Goal: Information Seeking & Learning: Check status

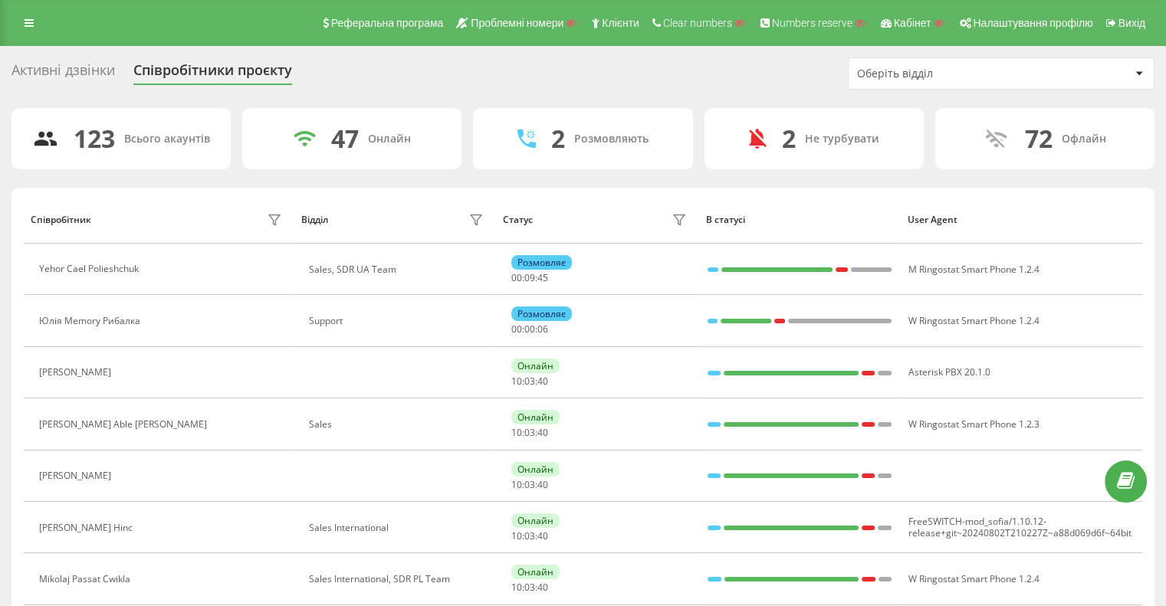
click at [886, 74] on div "Оберіть відділ" at bounding box center [948, 73] width 183 height 13
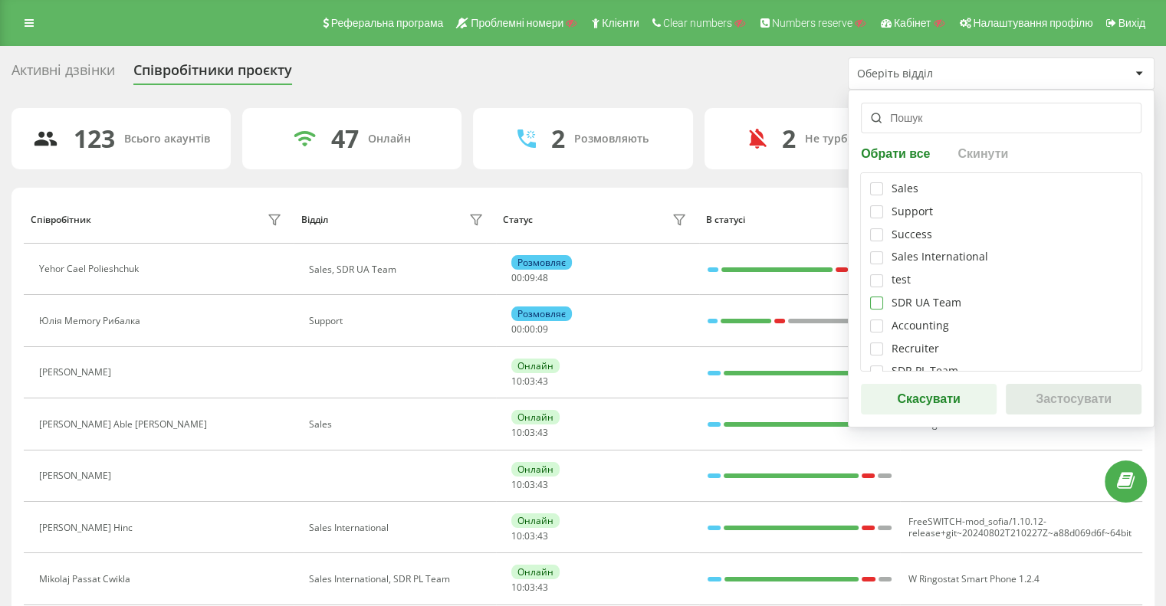
click at [877, 297] on label at bounding box center [876, 297] width 13 height 0
checkbox input "true"
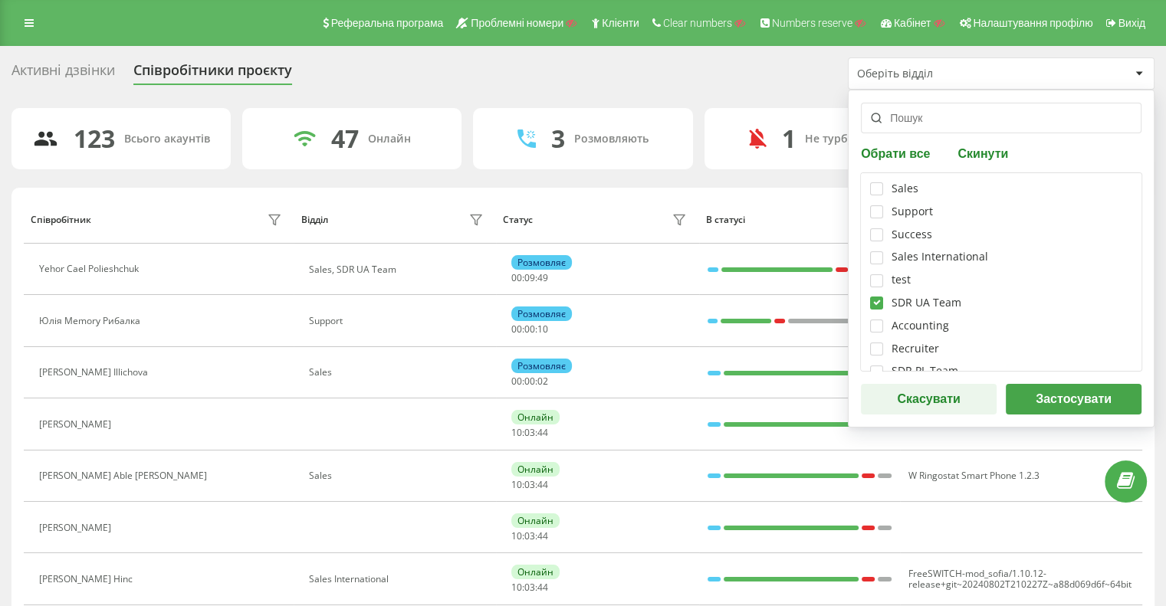
click at [1078, 406] on button "Застосувати" at bounding box center [1073, 399] width 136 height 31
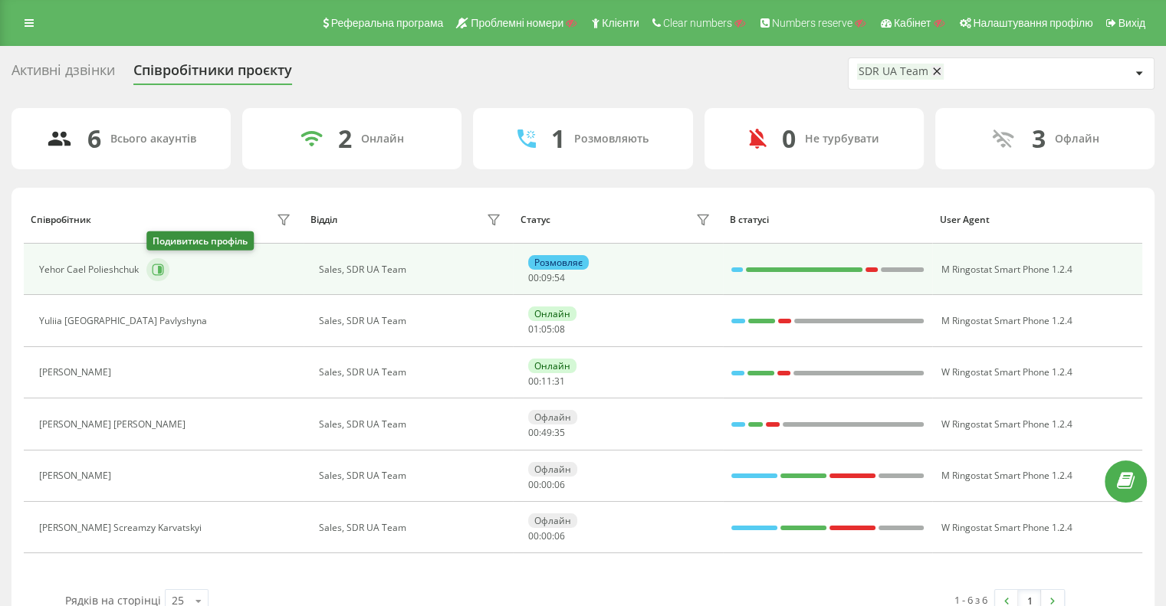
click at [152, 269] on icon at bounding box center [158, 270] width 12 height 12
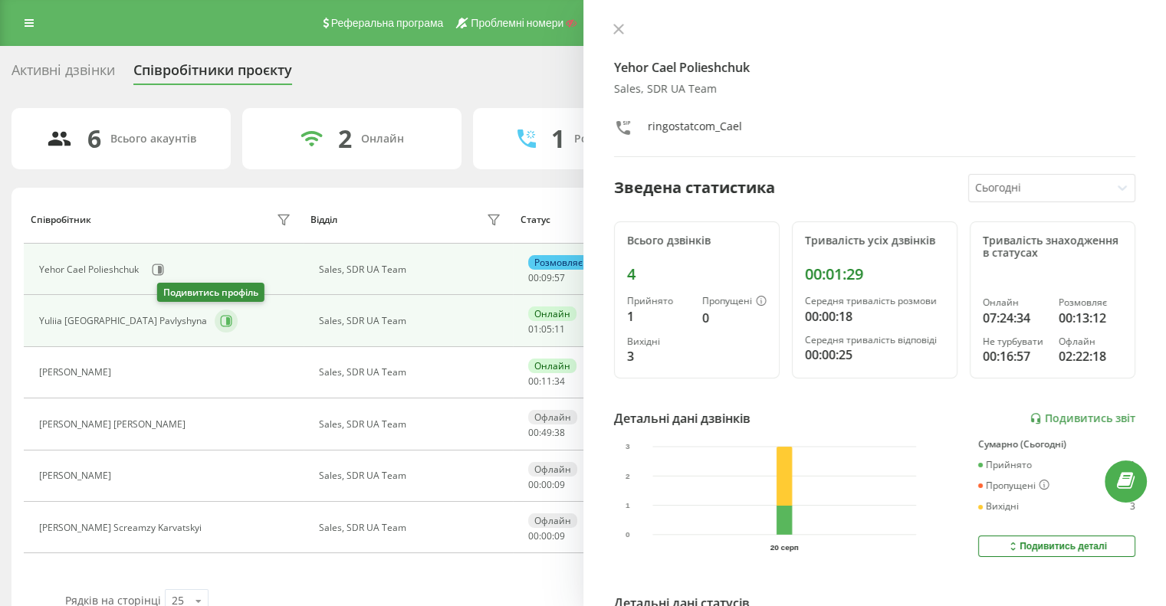
click at [220, 321] on icon at bounding box center [226, 321] width 12 height 12
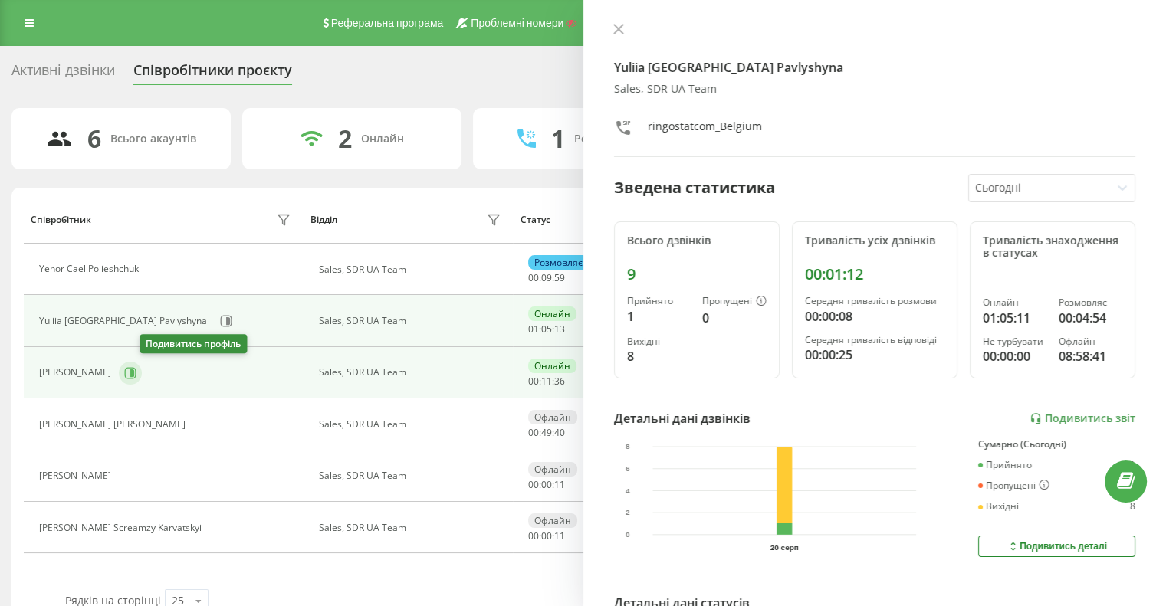
click at [136, 370] on icon at bounding box center [130, 373] width 12 height 12
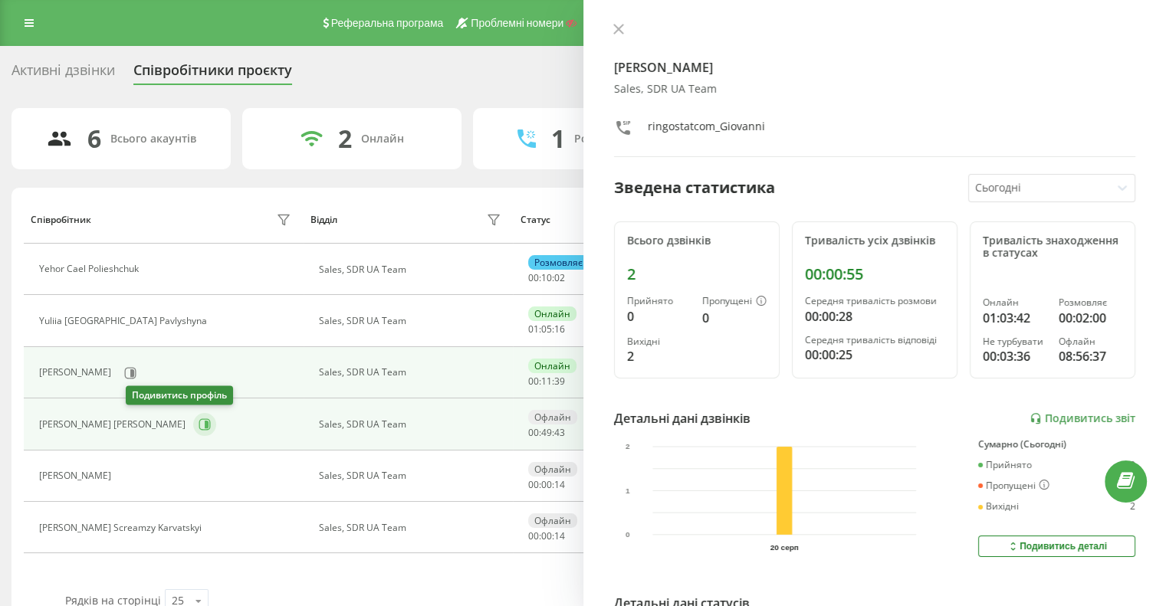
click at [198, 422] on icon at bounding box center [204, 424] width 12 height 12
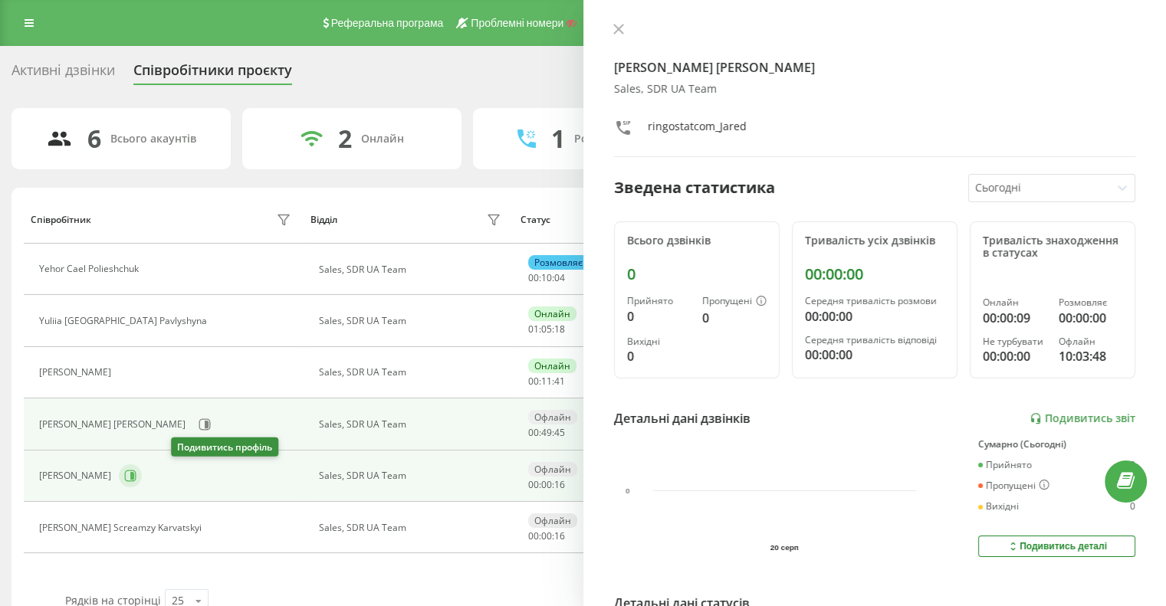
click at [136, 474] on icon at bounding box center [130, 476] width 12 height 12
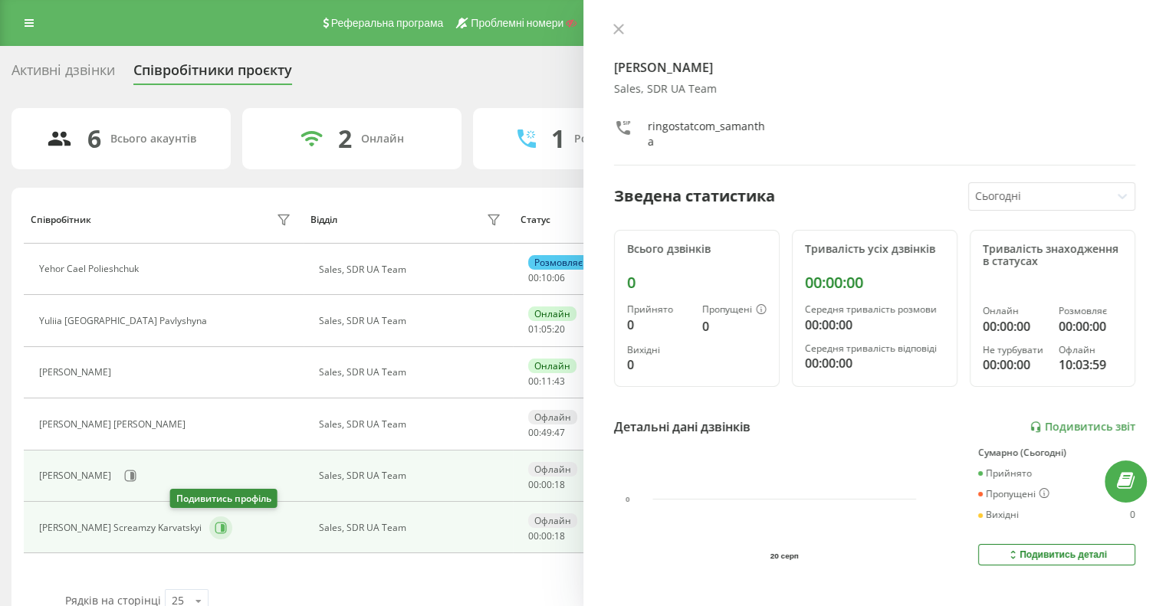
click at [221, 525] on icon at bounding box center [223, 528] width 4 height 8
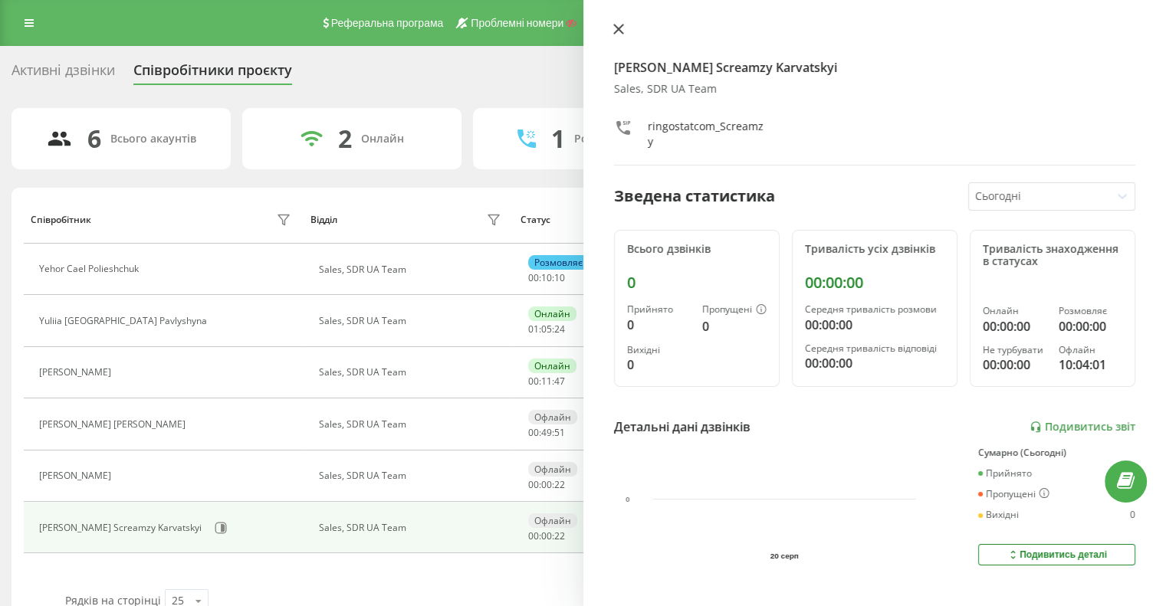
click at [609, 35] on button at bounding box center [618, 30] width 20 height 15
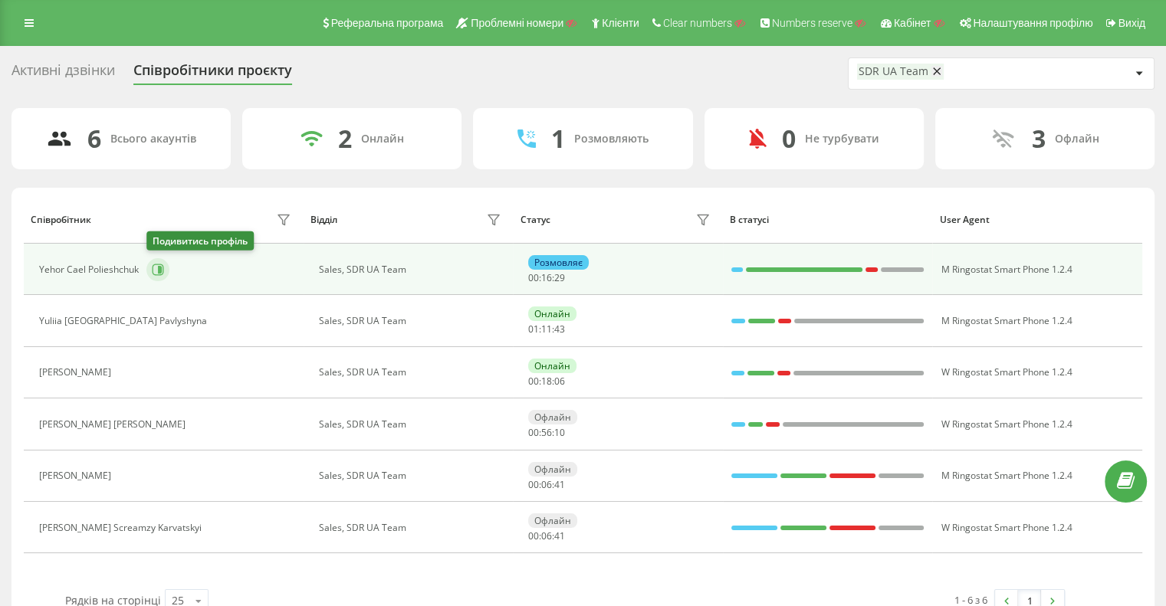
click at [156, 270] on icon at bounding box center [158, 270] width 12 height 12
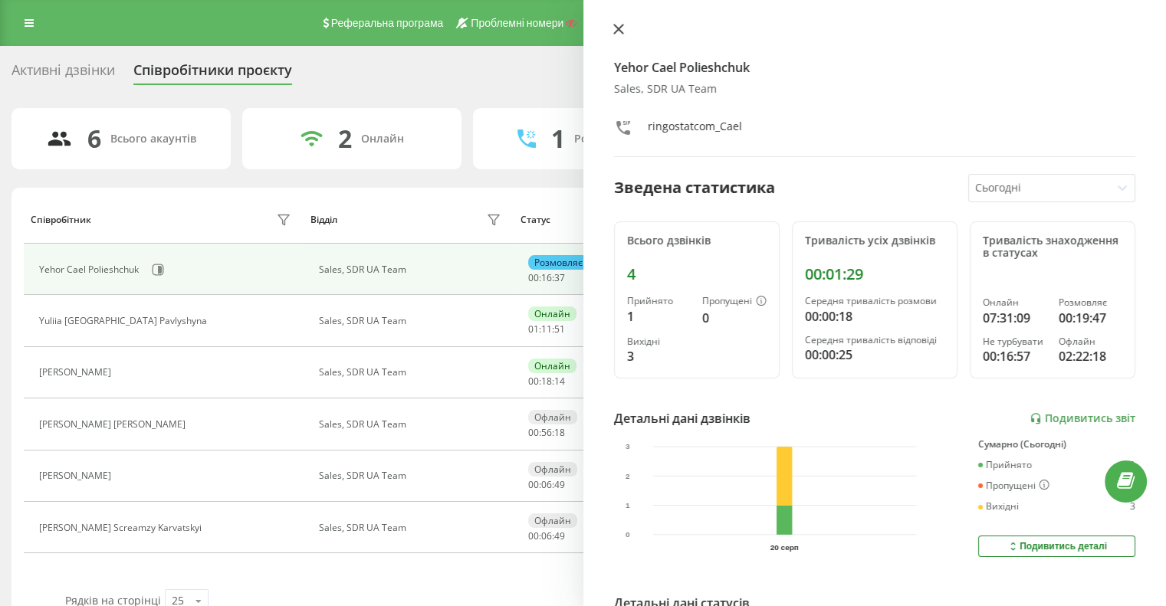
click at [620, 34] on icon at bounding box center [618, 29] width 11 height 11
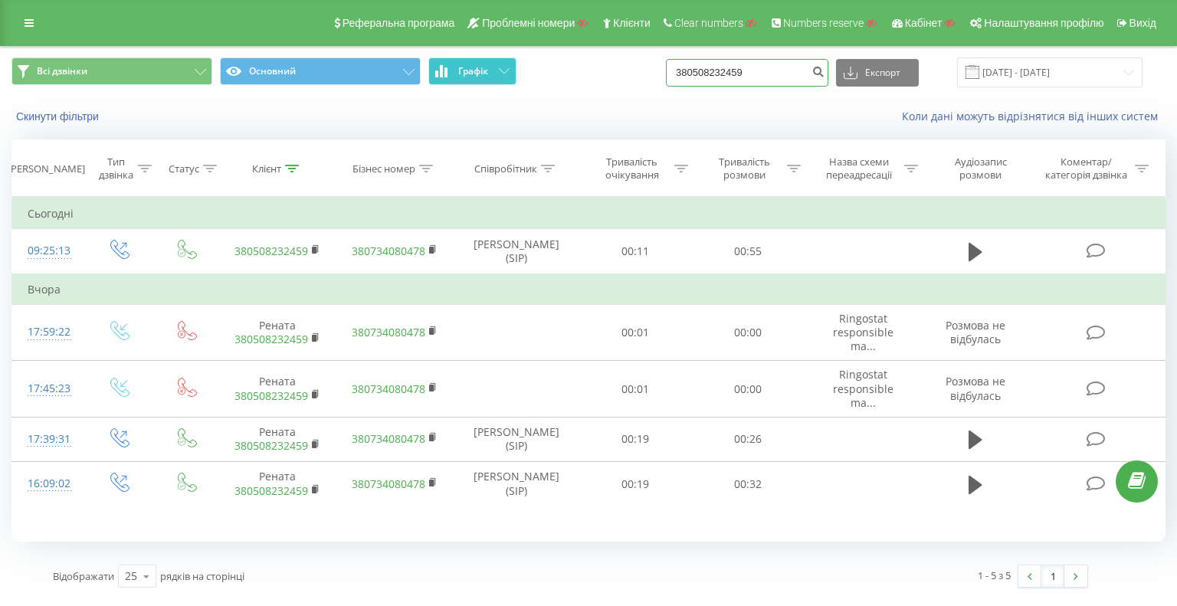
drag, startPoint x: 769, startPoint y: 70, endPoint x: 503, endPoint y: 61, distance: 265.3
click at [677, 71] on div "Всі дзвінки Основний Графік 380508232459 Експорт .csv .xls .xlsx [DATE] - [DATE]" at bounding box center [588, 72] width 1154 height 30
paste input "7762651"
type input "380507762651"
click at [828, 71] on button "submit" at bounding box center [818, 73] width 21 height 28
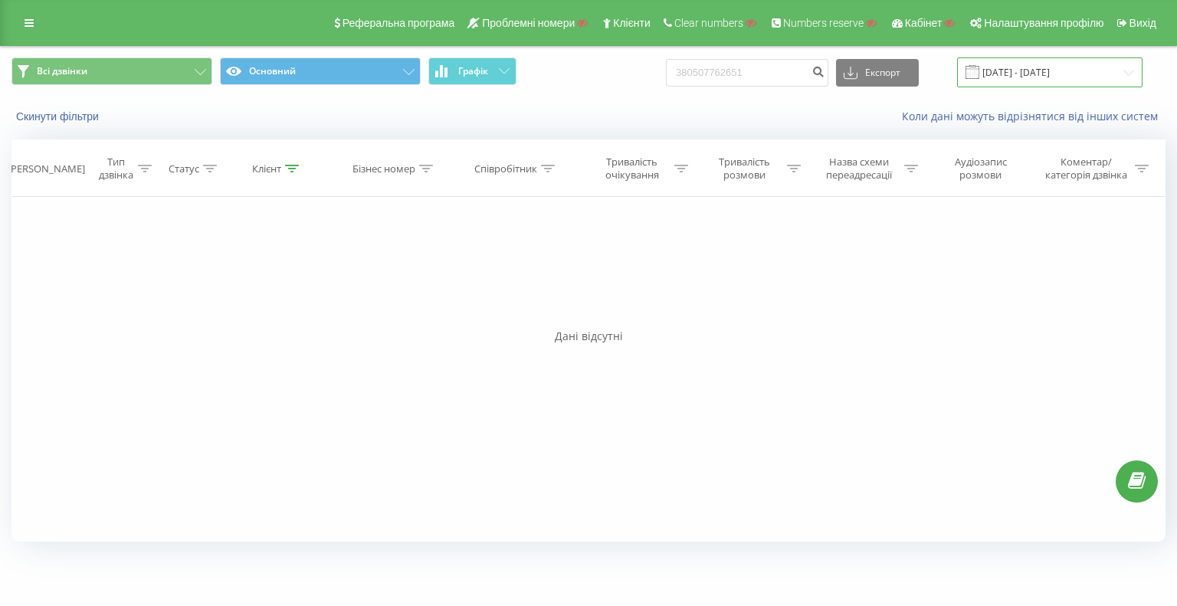
click at [1008, 64] on input "[DATE] - [DATE]" at bounding box center [1049, 72] width 185 height 30
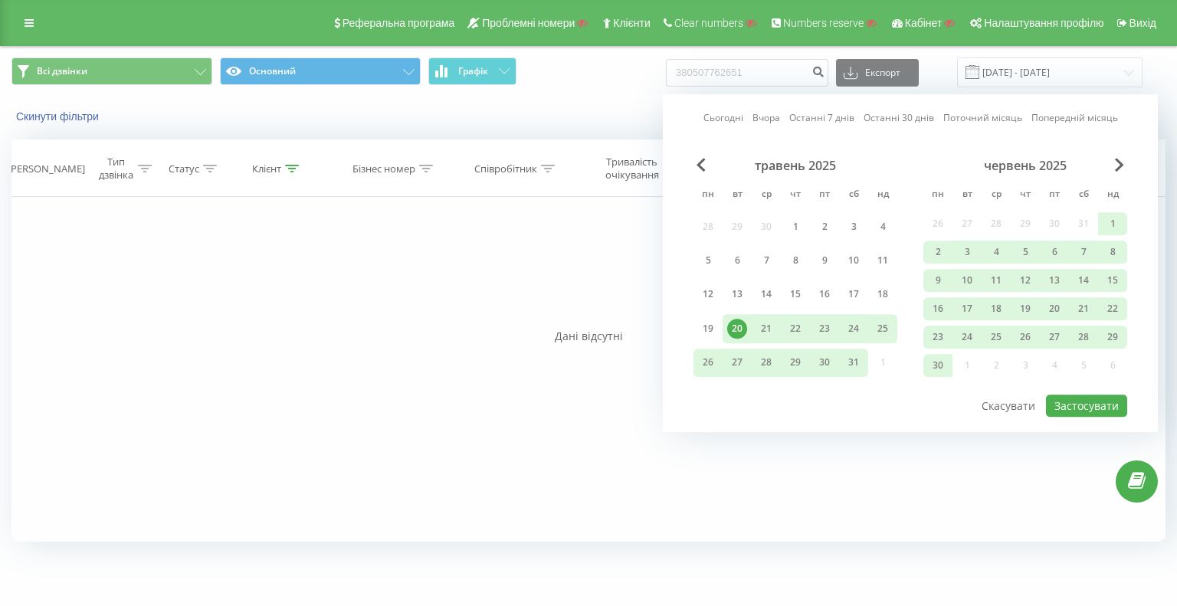
click at [622, 80] on div "Всі дзвінки Основний Графік 380507762651 Експорт .csv .xls .xlsx [DATE] - [DATE…" at bounding box center [588, 72] width 1154 height 30
